Goal: Check status: Check status

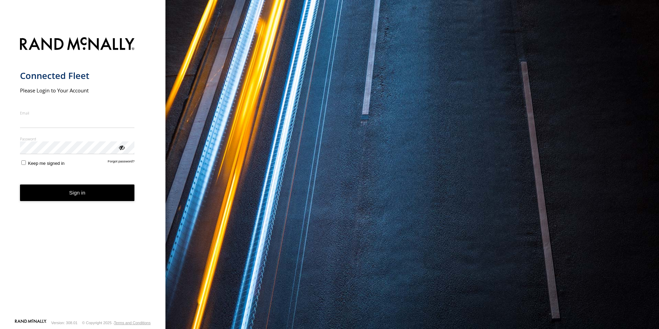
type input "**********"
click at [76, 208] on form "**********" at bounding box center [83, 176] width 126 height 286
click at [83, 193] on button "Sign in" at bounding box center [77, 193] width 115 height 17
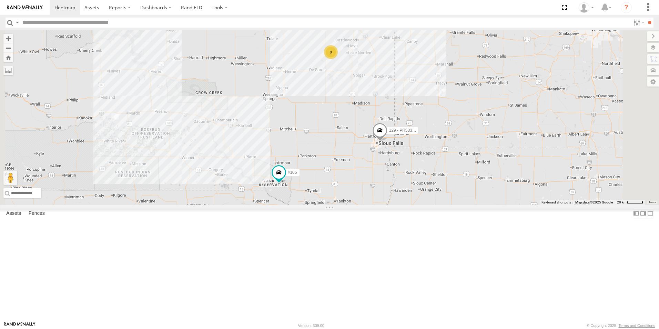
scroll to position [64, 0]
click at [0, 0] on div "48CA43048064" at bounding box center [0, 0] width 0 height 0
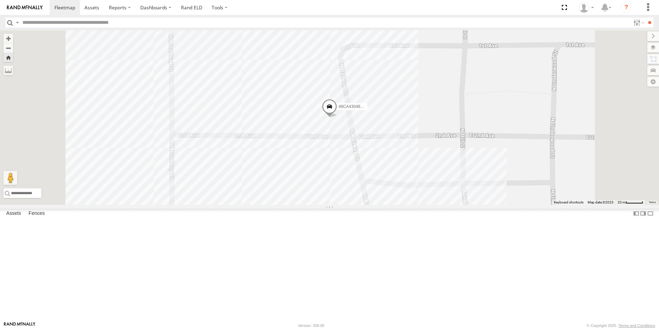
click at [0, 0] on div "48CA43048064" at bounding box center [0, 0] width 0 height 0
click at [193, 6] on link "Rand ELD" at bounding box center [191, 7] width 31 height 15
click at [217, 4] on label at bounding box center [220, 7] width 26 height 15
click at [219, 23] on span at bounding box center [231, 21] width 39 height 7
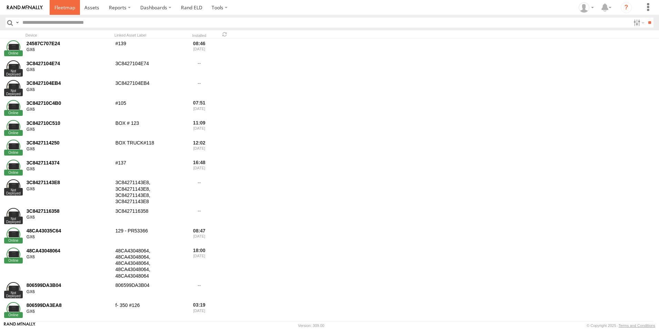
click at [74, 11] on link at bounding box center [65, 7] width 30 height 15
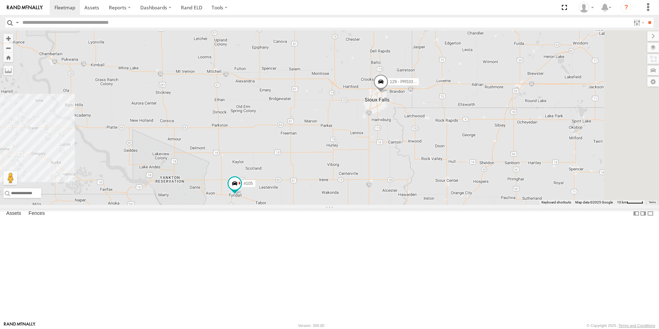
drag, startPoint x: 479, startPoint y: 173, endPoint x: 416, endPoint y: 189, distance: 64.7
click at [409, 195] on div "#105 129 - PR53366" at bounding box center [329, 117] width 659 height 175
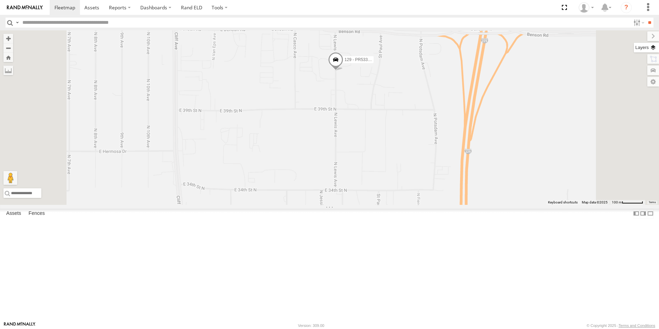
click at [657, 52] on label at bounding box center [646, 48] width 25 height 10
click at [0, 0] on span "Overlays" at bounding box center [0, 0] width 0 height 0
click at [636, 37] on label at bounding box center [647, 36] width 23 height 10
click at [656, 48] on label at bounding box center [646, 48] width 25 height 10
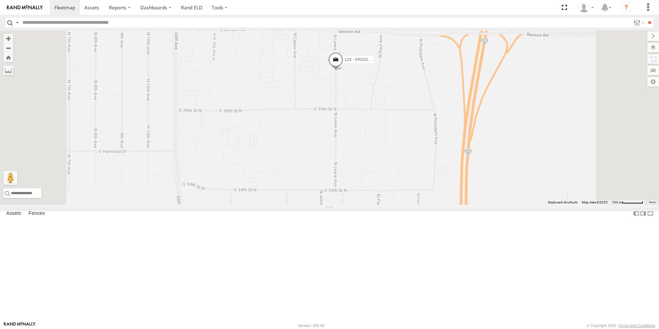
click at [0, 0] on span "Basemaps" at bounding box center [0, 0] width 0 height 0
click at [0, 0] on span "Satellite" at bounding box center [0, 0] width 0 height 0
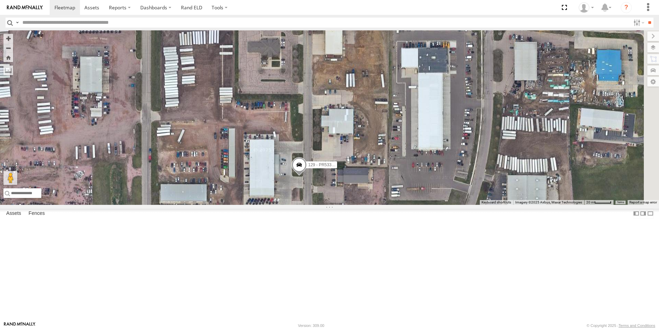
drag, startPoint x: 519, startPoint y: 153, endPoint x: 453, endPoint y: 252, distance: 118.3
click at [453, 205] on div "#105 129 - PR53366" at bounding box center [329, 117] width 659 height 175
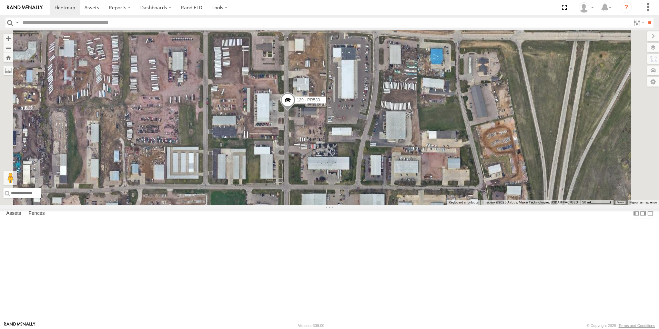
drag, startPoint x: 475, startPoint y: 242, endPoint x: 417, endPoint y: 193, distance: 76.1
click at [417, 193] on div "#105 129 - PR53366" at bounding box center [329, 117] width 659 height 175
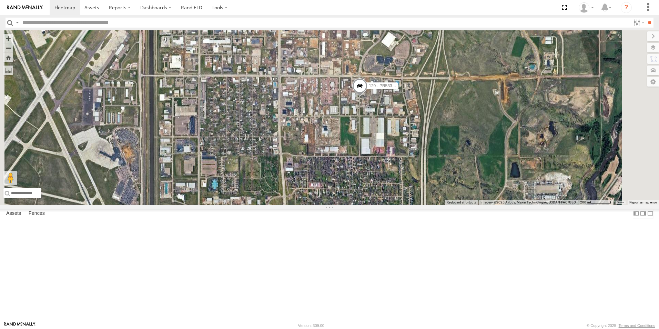
drag, startPoint x: 418, startPoint y: 216, endPoint x: 456, endPoint y: 178, distance: 53.2
click at [456, 178] on div "#105 129 - PR53366" at bounding box center [329, 117] width 659 height 175
